Goal: Transaction & Acquisition: Purchase product/service

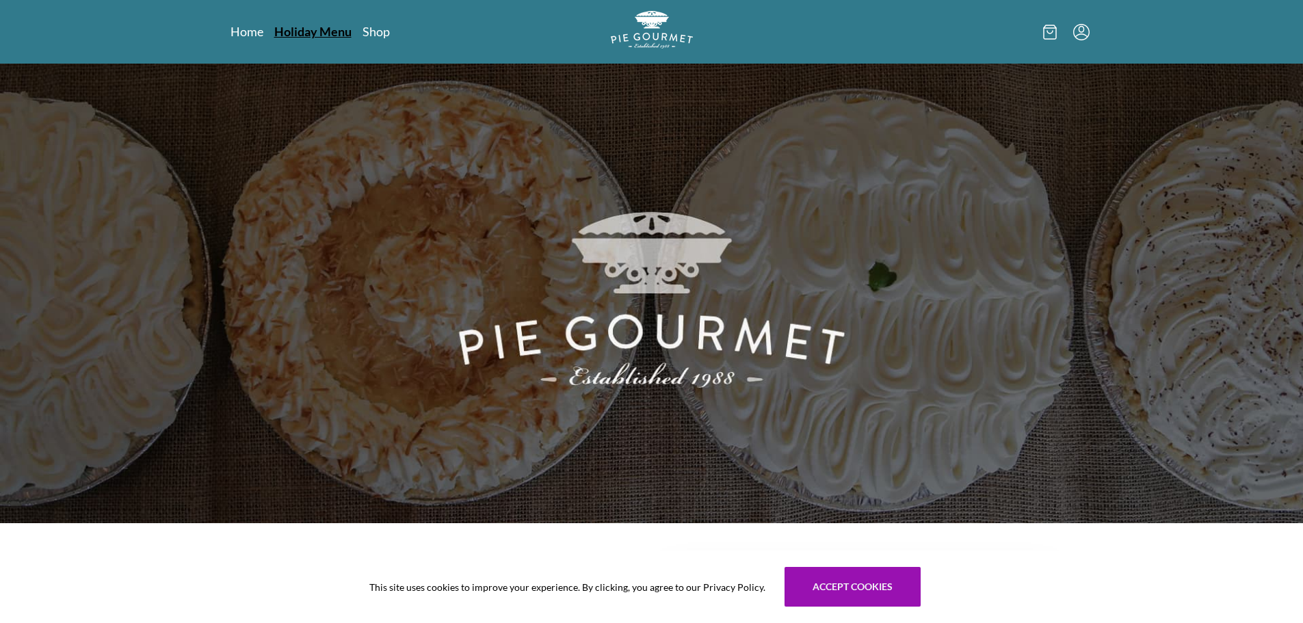
click at [287, 27] on link "Holiday Menu" at bounding box center [312, 31] width 77 height 16
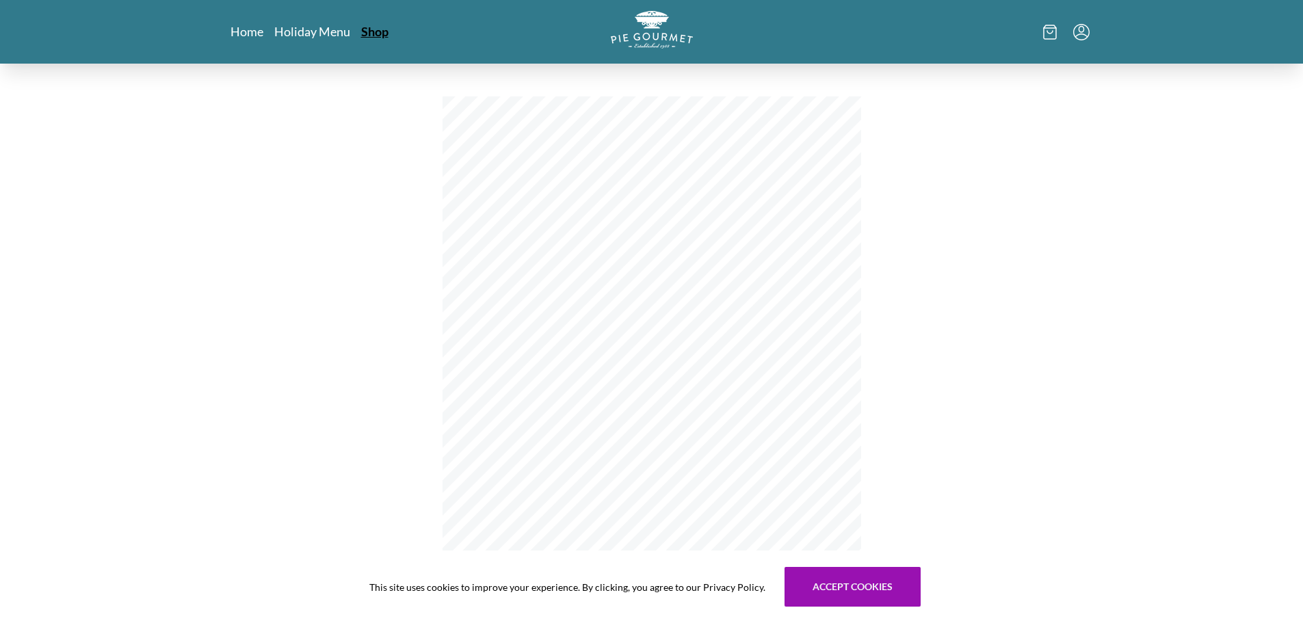
click at [375, 31] on link "Shop" at bounding box center [374, 31] width 27 height 16
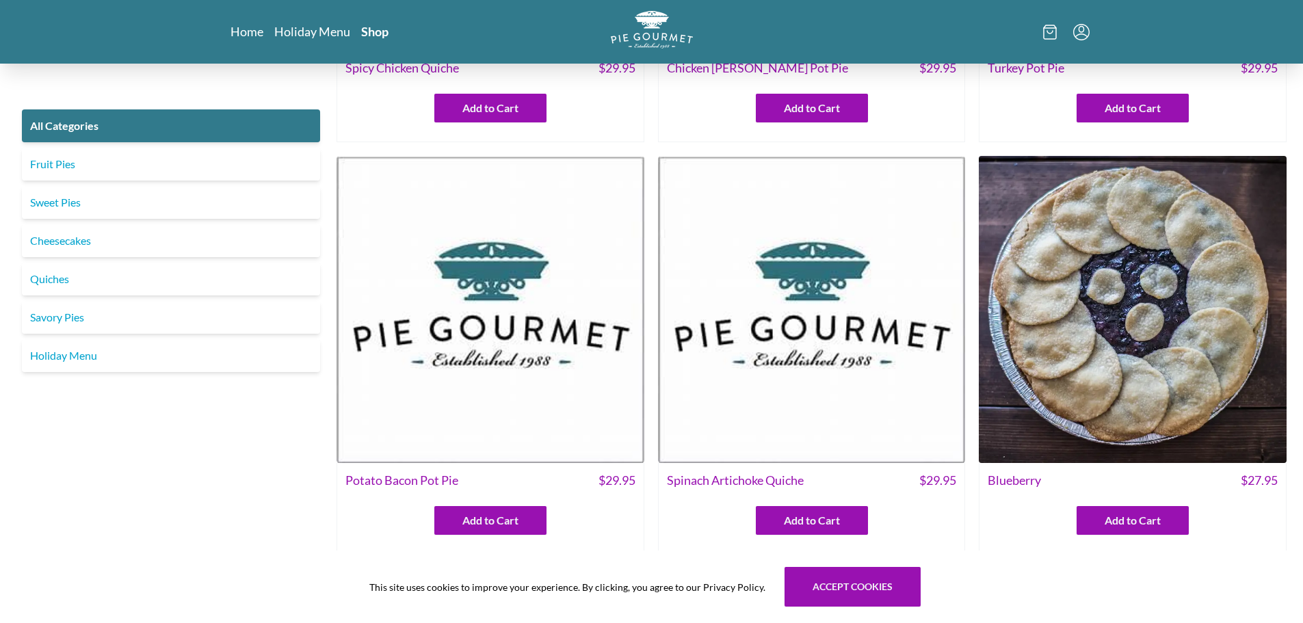
scroll to position [342, 0]
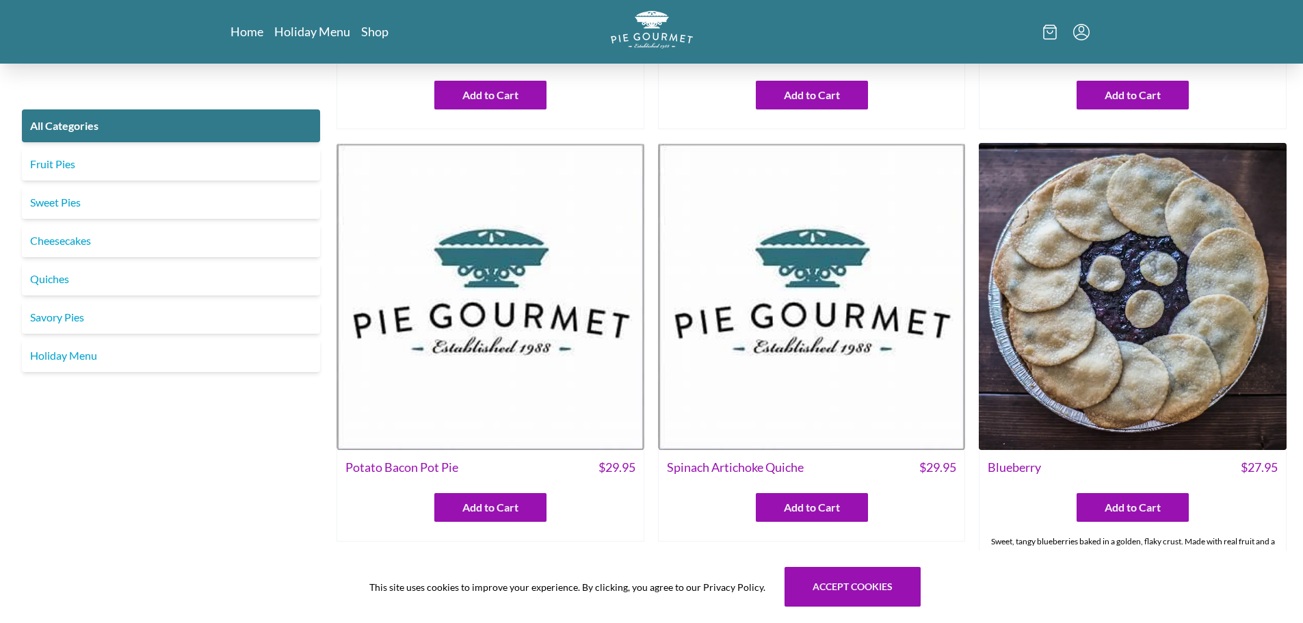
click at [525, 240] on img at bounding box center [490, 297] width 308 height 308
